Goal: Information Seeking & Learning: Learn about a topic

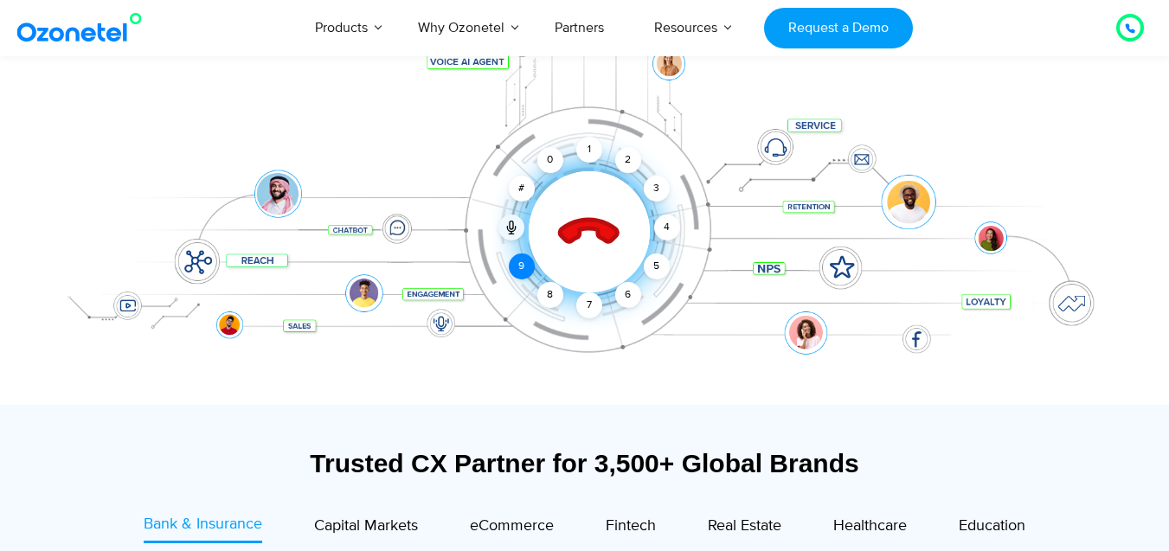
click at [510, 263] on div "9" at bounding box center [522, 267] width 26 height 26
click at [664, 265] on div "5" at bounding box center [656, 267] width 26 height 26
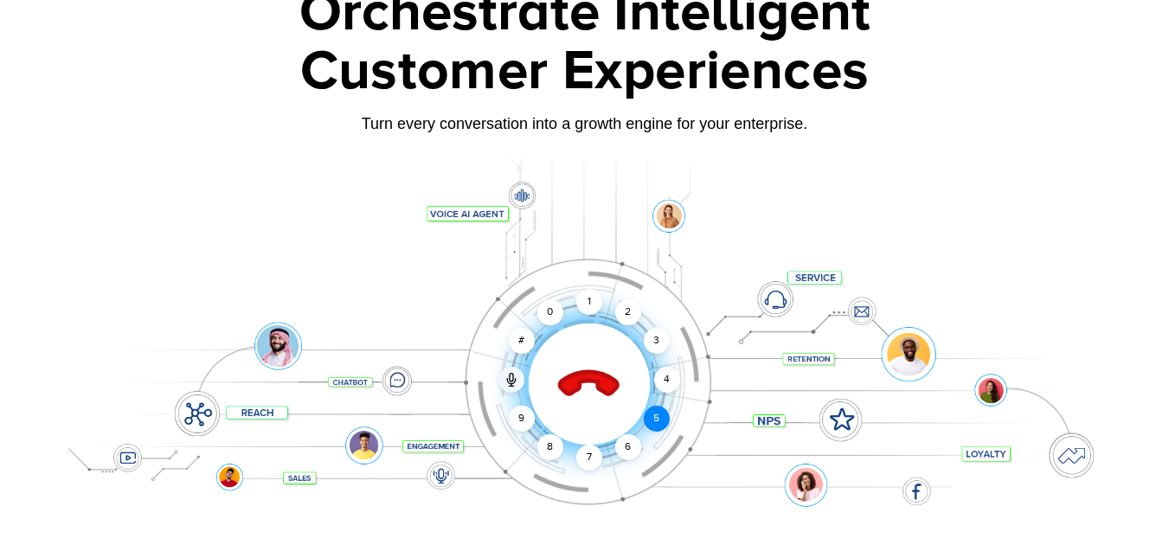
scroll to position [122, 0]
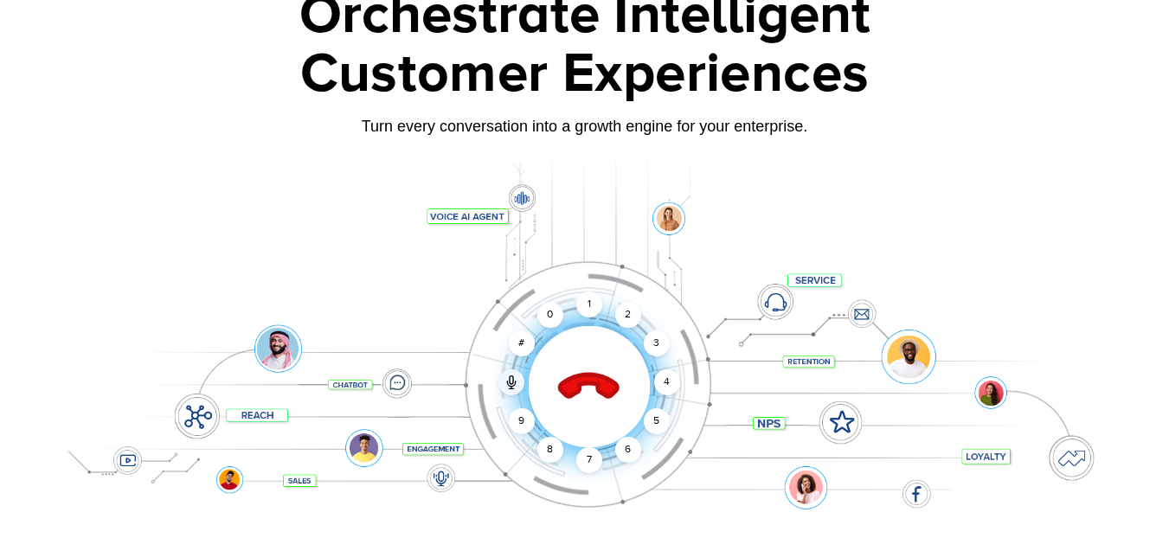
click at [593, 382] on icon at bounding box center [588, 387] width 61 height 61
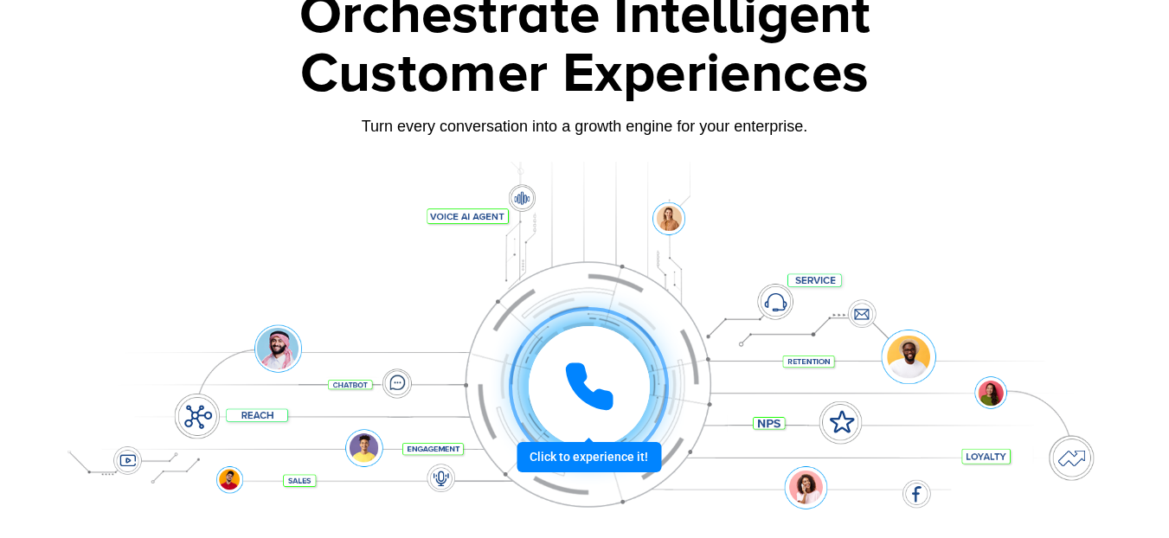
click at [593, 382] on icon at bounding box center [589, 387] width 52 height 52
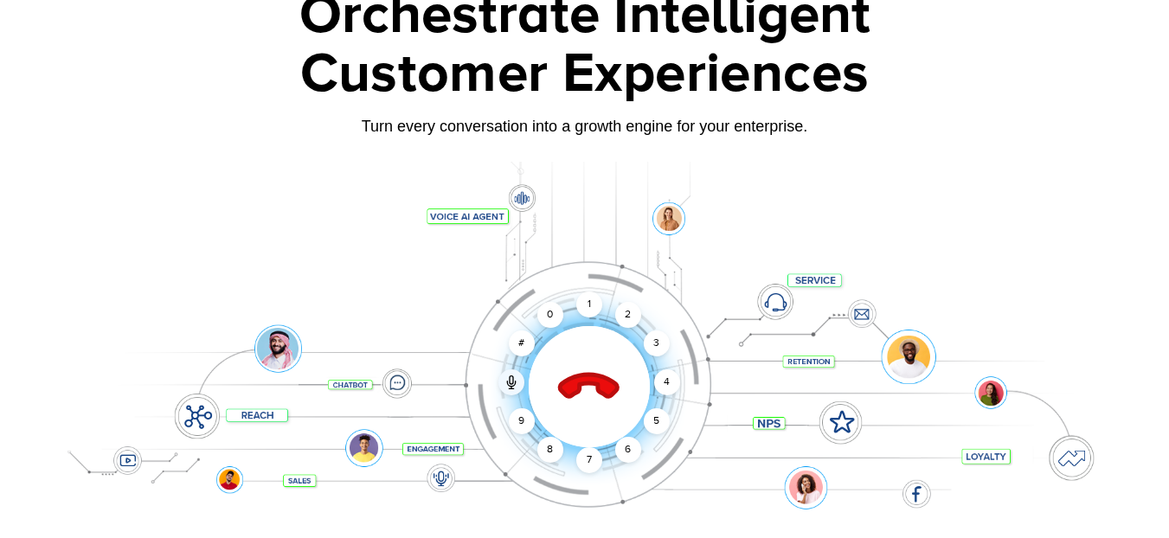
scroll to position [0, 0]
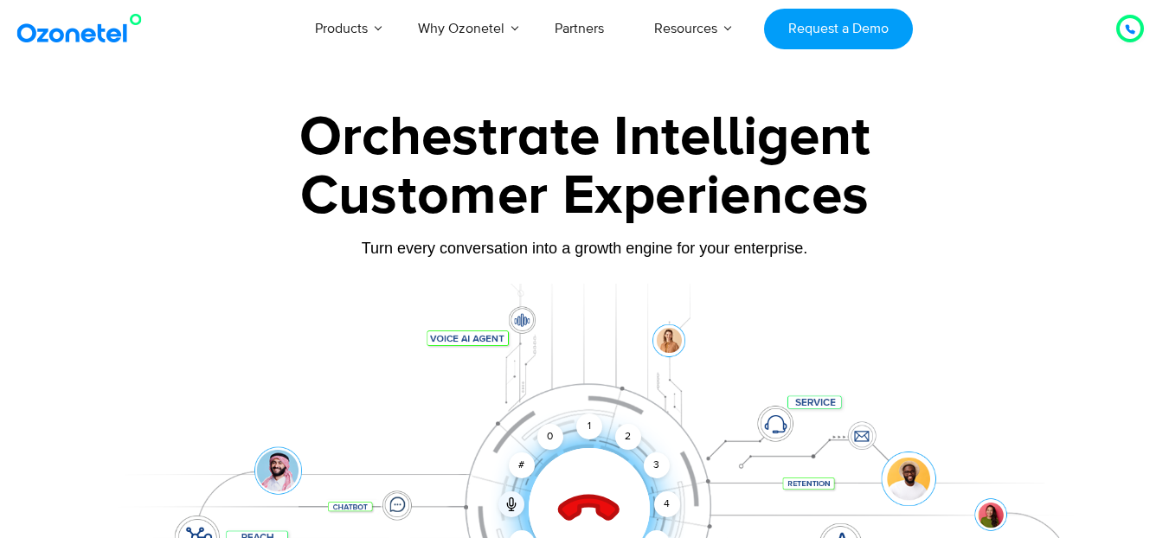
click at [1127, 29] on icon at bounding box center [1130, 29] width 9 height 9
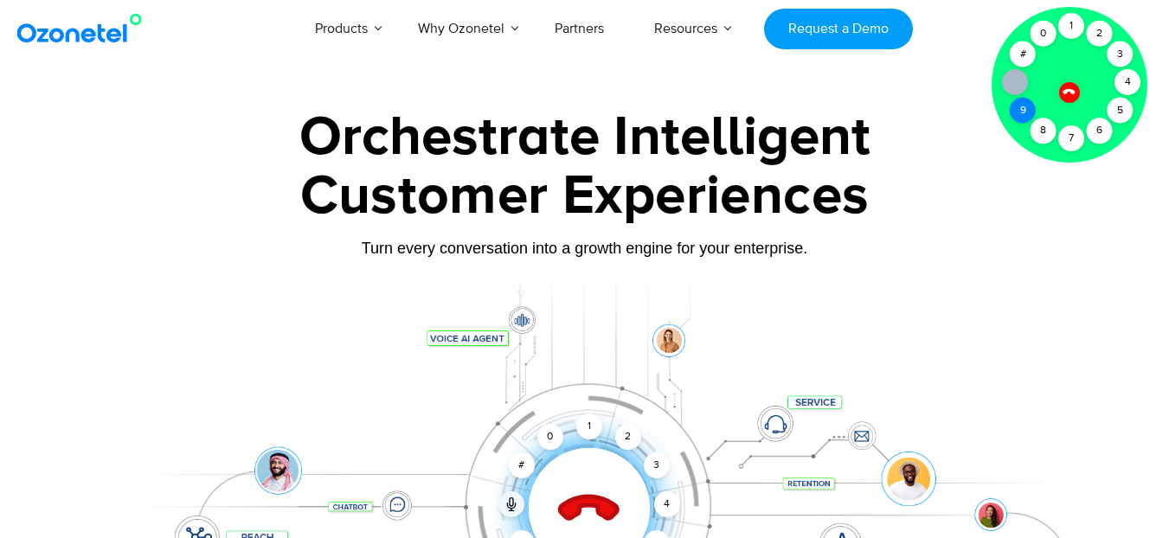
click at [1016, 109] on div "9" at bounding box center [1023, 111] width 26 height 26
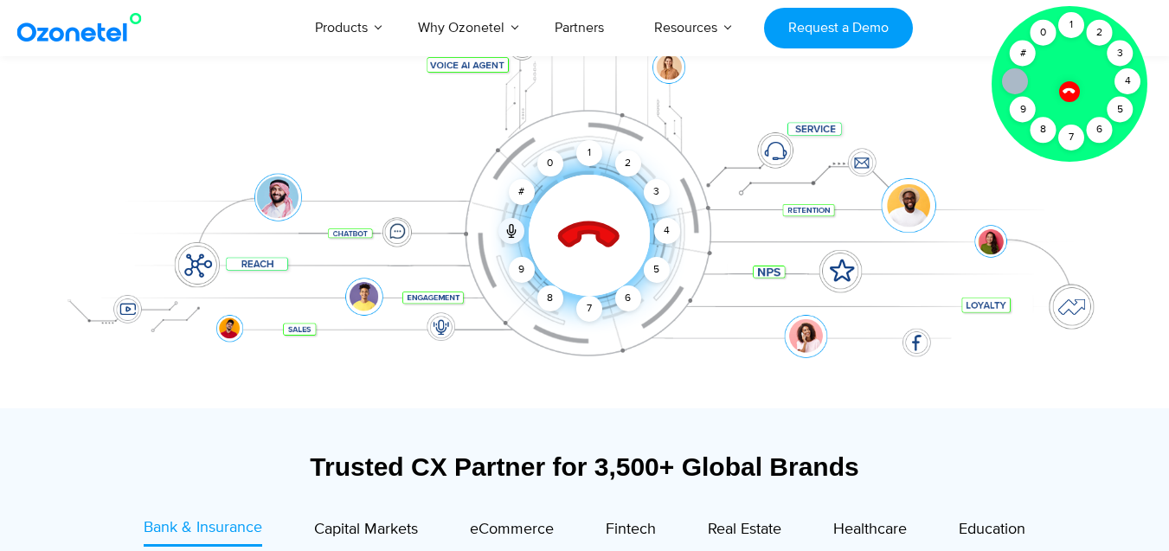
scroll to position [468, 0]
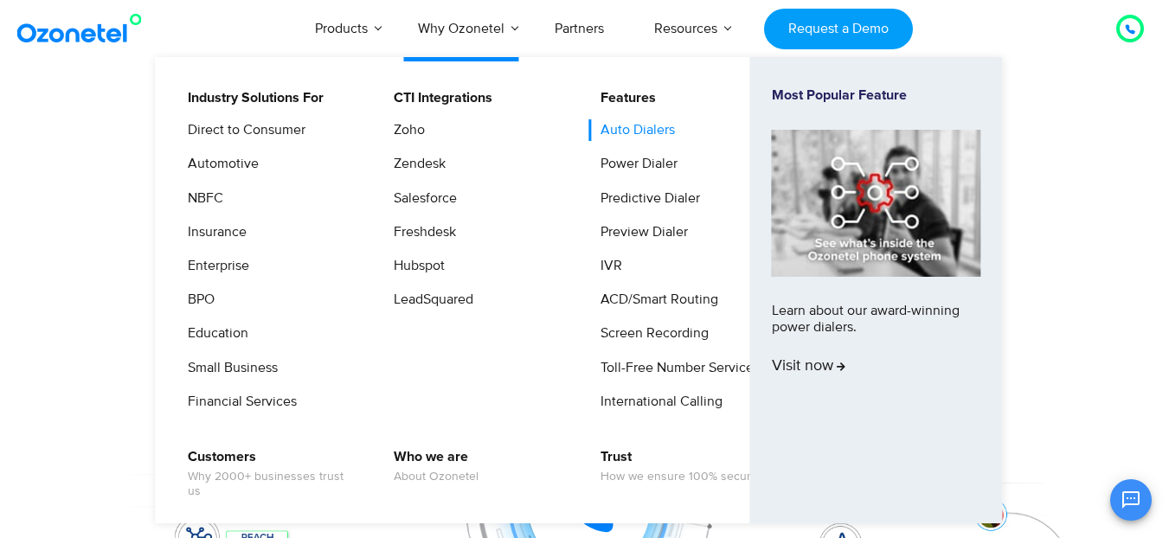
click at [654, 126] on link "Auto Dialers" at bounding box center [633, 130] width 88 height 22
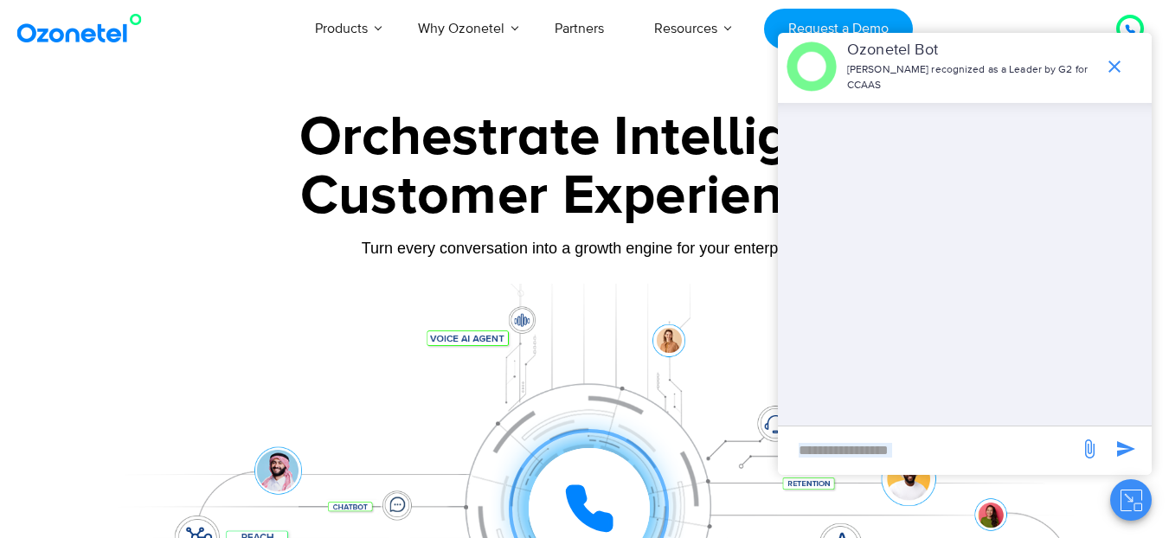
drag, startPoint x: 845, startPoint y: 475, endPoint x: 871, endPoint y: 464, distance: 28.3
click at [871, 464] on div "OK Ozonetel Bot Ozonetel recognized as a Leader by G2 for CCAAS ​" at bounding box center [965, 277] width 374 height 488
click at [871, 464] on input "new-msg-input" at bounding box center [929, 449] width 284 height 29
type input "*"
type input "*****"
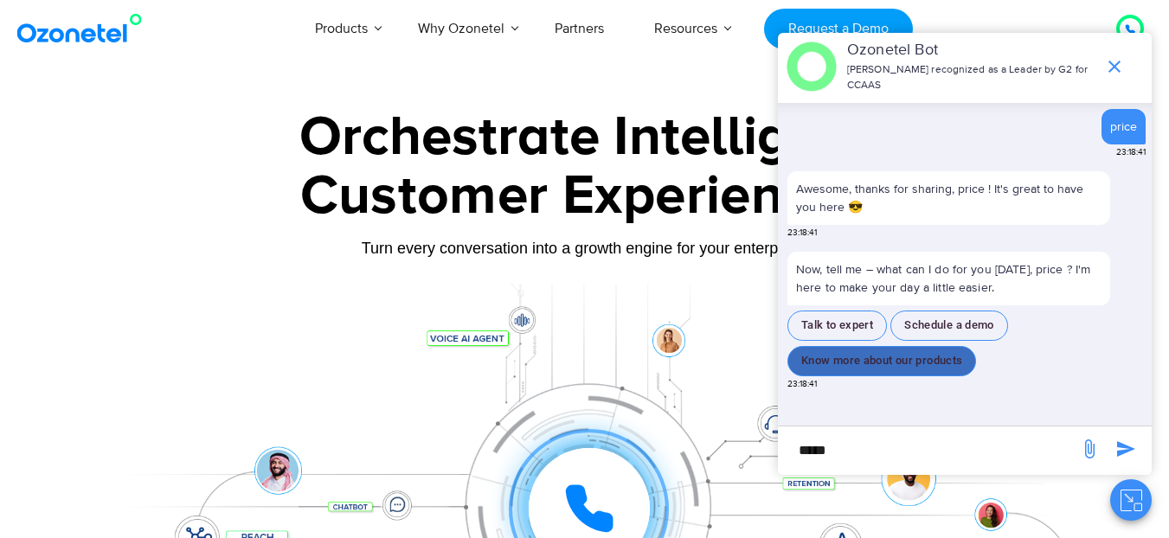
click at [875, 363] on button "Know more about our products" at bounding box center [882, 361] width 189 height 30
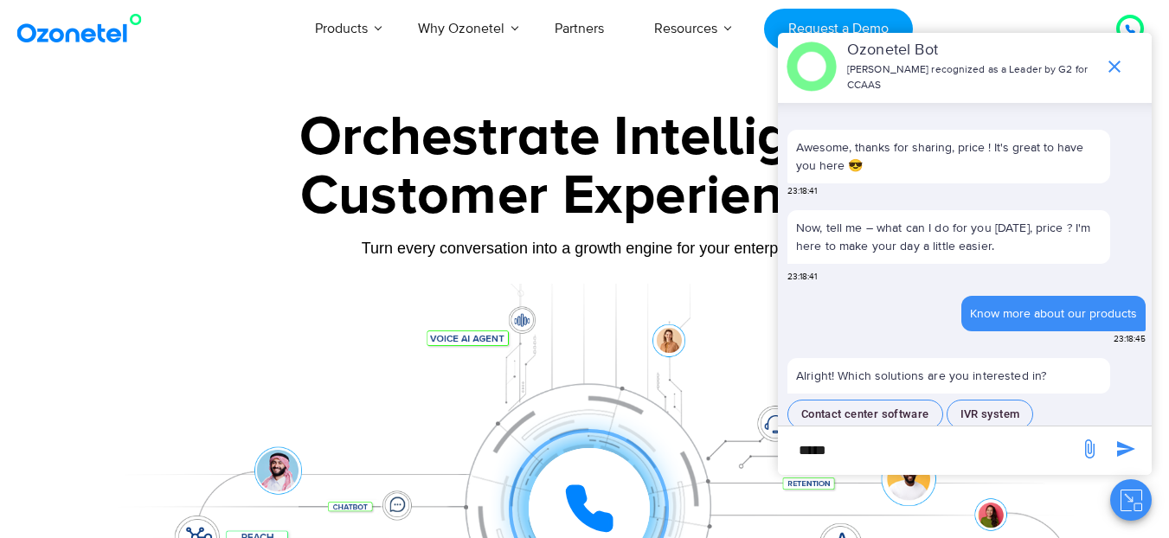
scroll to position [87, 0]
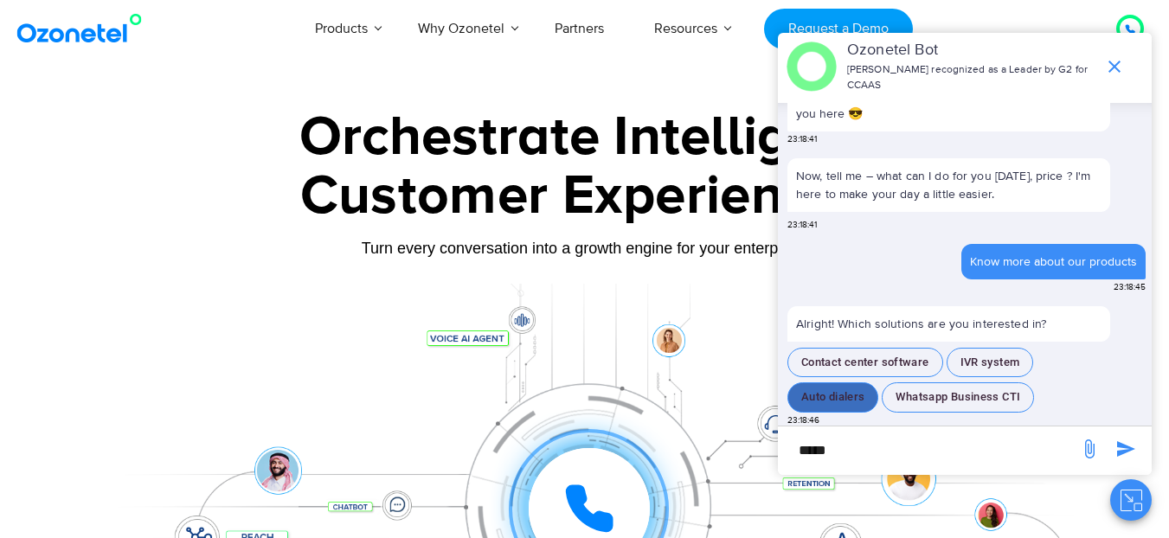
click at [853, 387] on button "Auto dialers" at bounding box center [833, 398] width 91 height 30
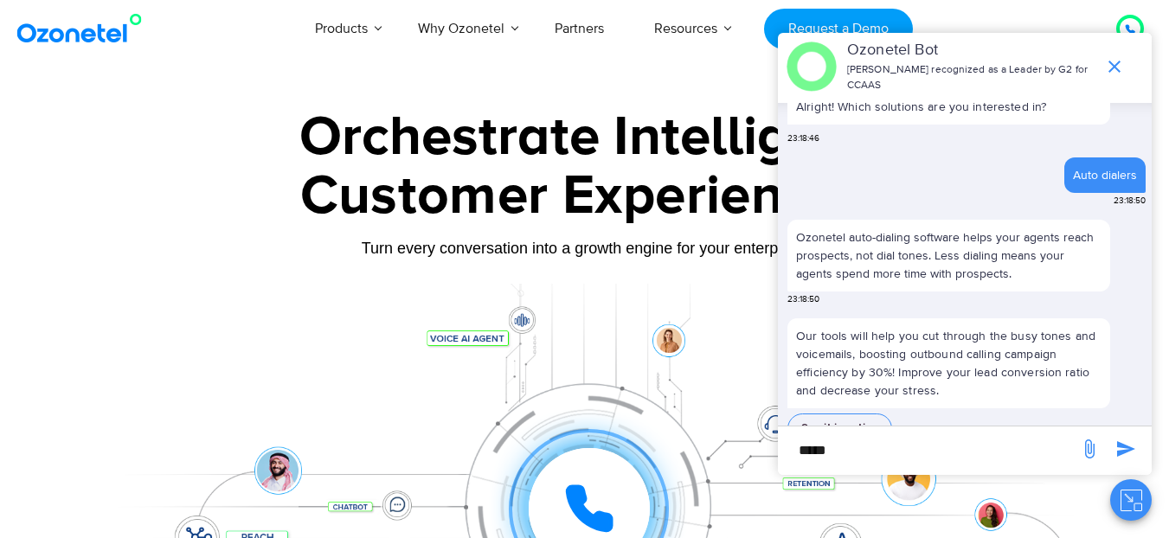
scroll to position [317, 0]
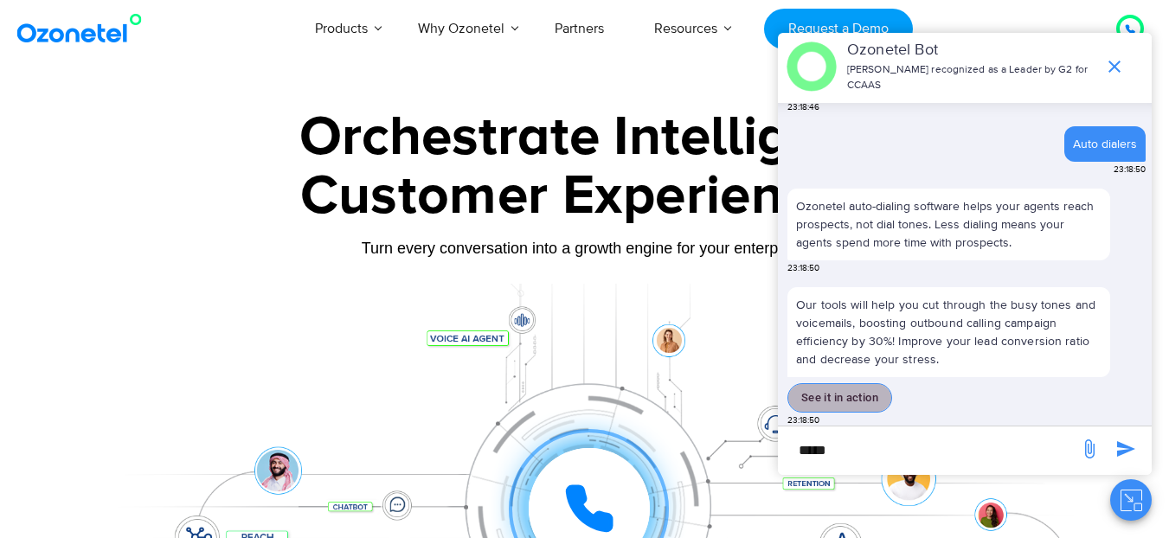
click at [853, 387] on button "See it in action" at bounding box center [840, 398] width 105 height 30
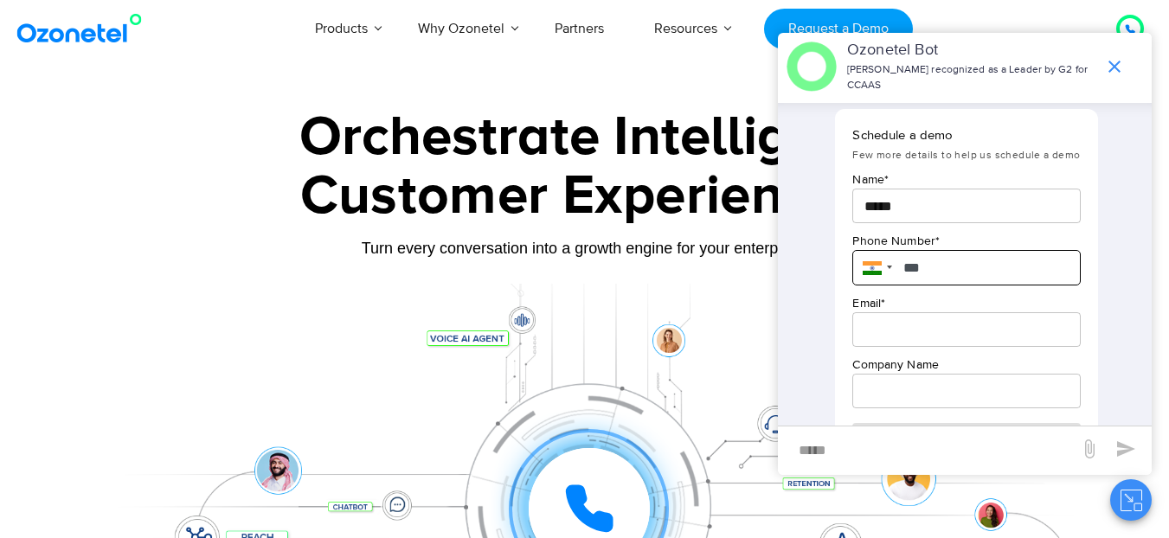
scroll to position [689, 0]
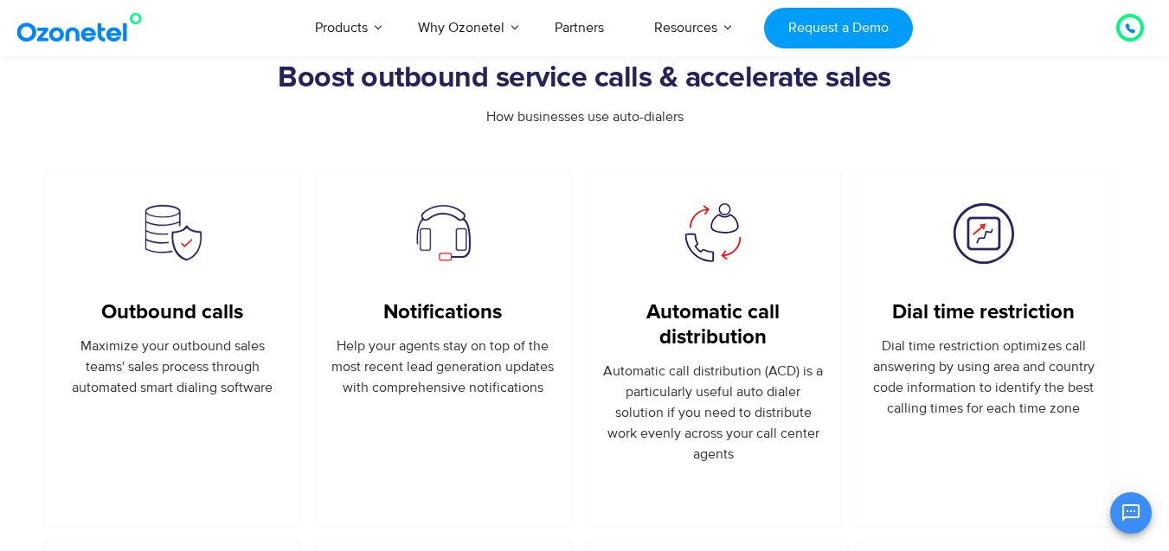
scroll to position [1019, 0]
